Goal: Task Accomplishment & Management: Manage account settings

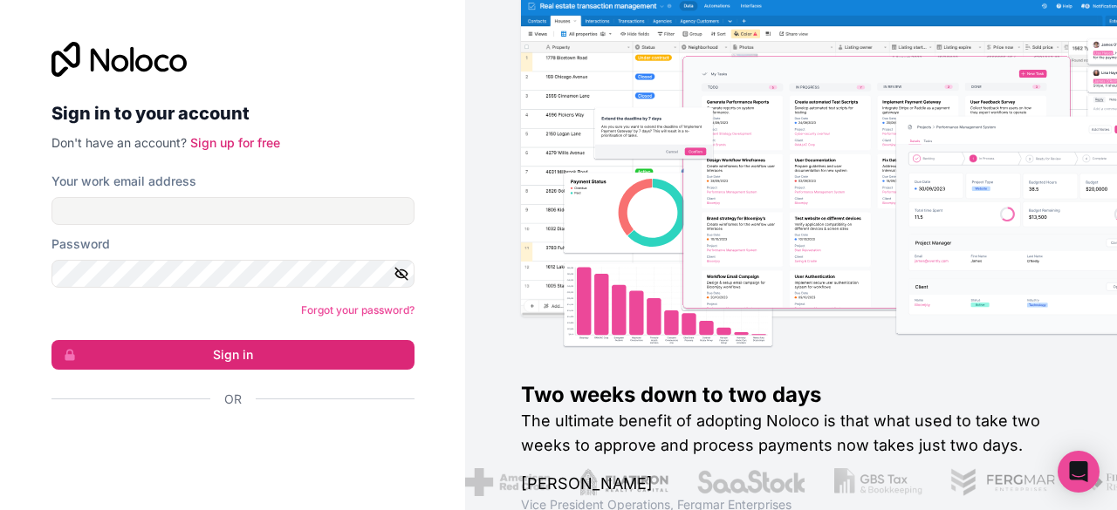
drag, startPoint x: 260, startPoint y: 193, endPoint x: 261, endPoint y: 202, distance: 8.8
click at [261, 202] on div "Your work email address" at bounding box center [232, 199] width 363 height 52
click at [261, 202] on input "Your work email address" at bounding box center [232, 211] width 363 height 28
type input "dev@monarchlabs.ai"
click at [176, 16] on div "Sign in to your account Don't have an account? Sign up for free Your work email…" at bounding box center [233, 255] width 391 height 483
